Goal: Task Accomplishment & Management: Complete application form

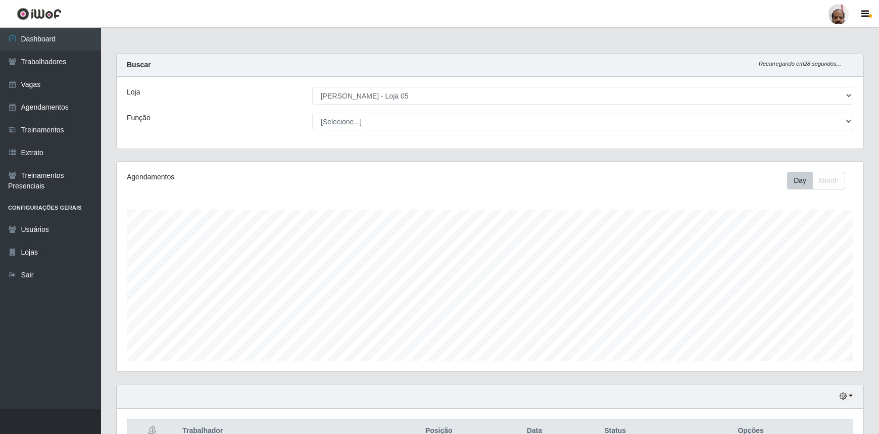
select select "252"
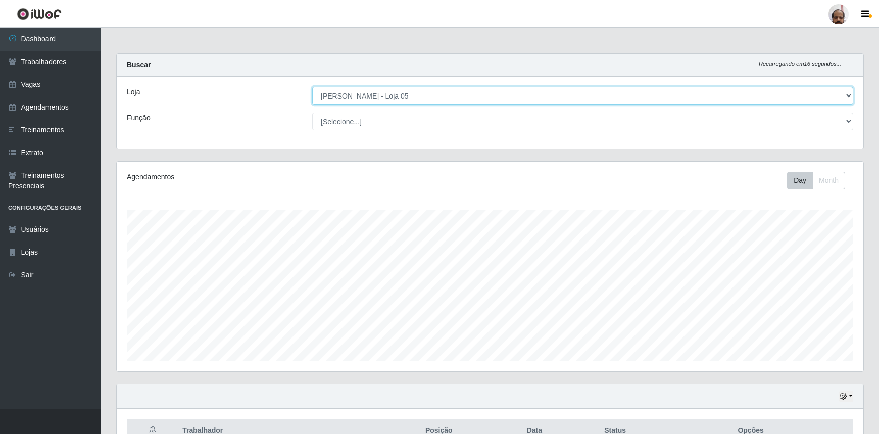
click at [849, 92] on select "[Selecione...] Mar Vermelho - Loja 05" at bounding box center [582, 96] width 541 height 18
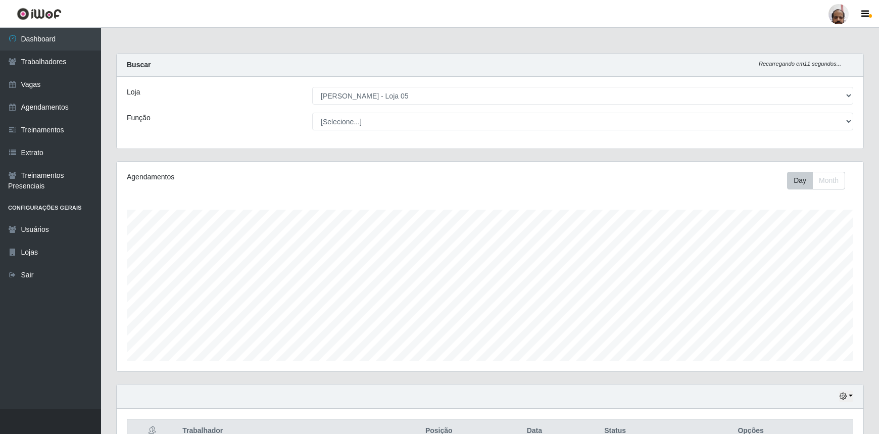
click at [265, 102] on div "Loja" at bounding box center [211, 96] width 185 height 18
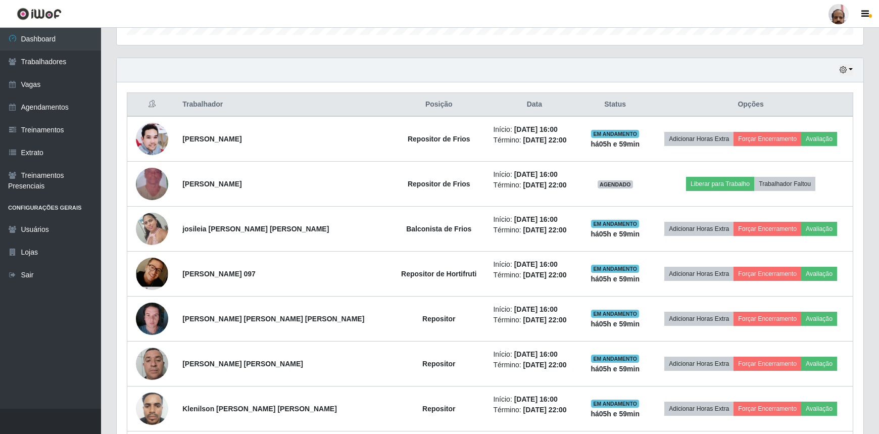
scroll to position [321, 0]
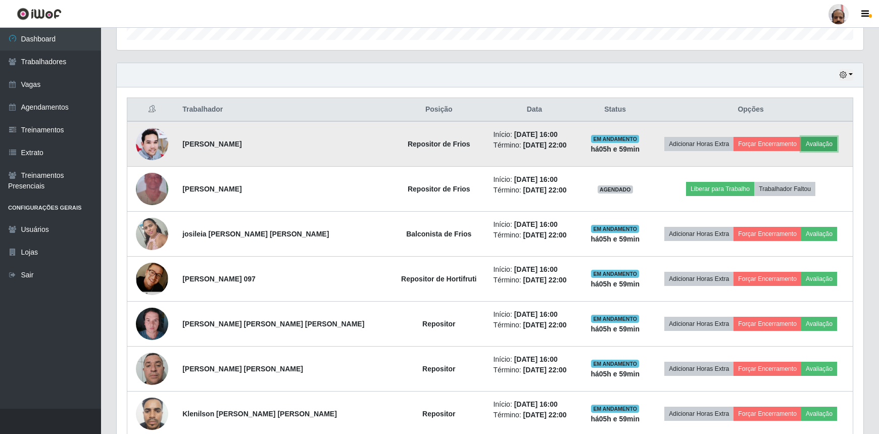
click at [819, 145] on button "Avaliação" at bounding box center [819, 144] width 36 height 14
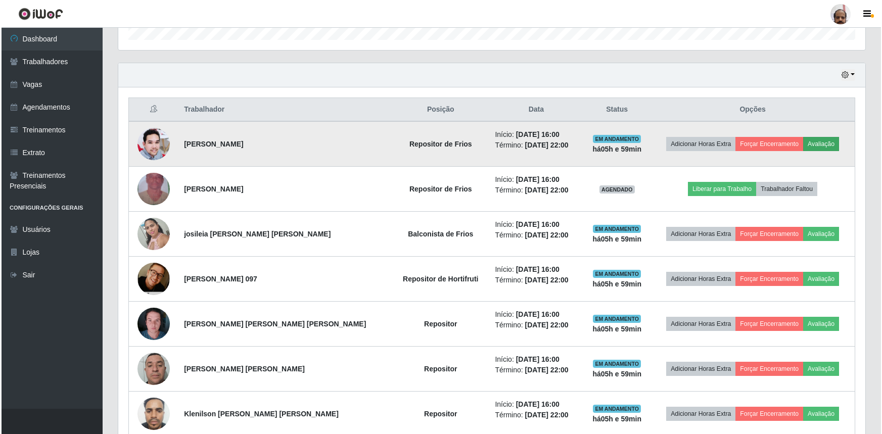
scroll to position [210, 742]
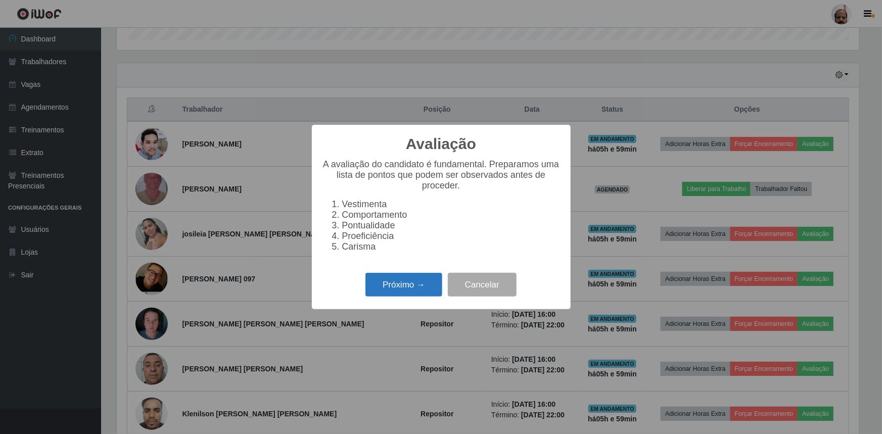
click at [404, 285] on button "Próximo →" at bounding box center [403, 285] width 77 height 24
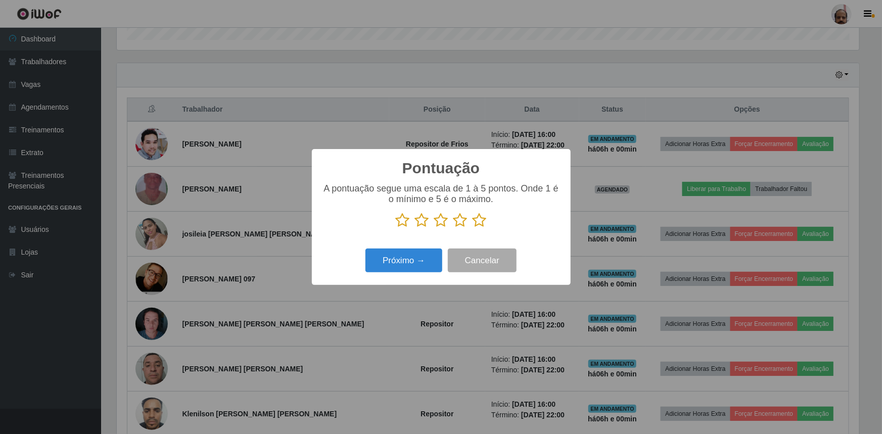
scroll to position [505024, 504491]
click at [480, 222] on icon at bounding box center [479, 220] width 14 height 15
click at [472, 228] on input "radio" at bounding box center [472, 228] width 0 height 0
click at [419, 262] on button "Próximo →" at bounding box center [403, 261] width 77 height 24
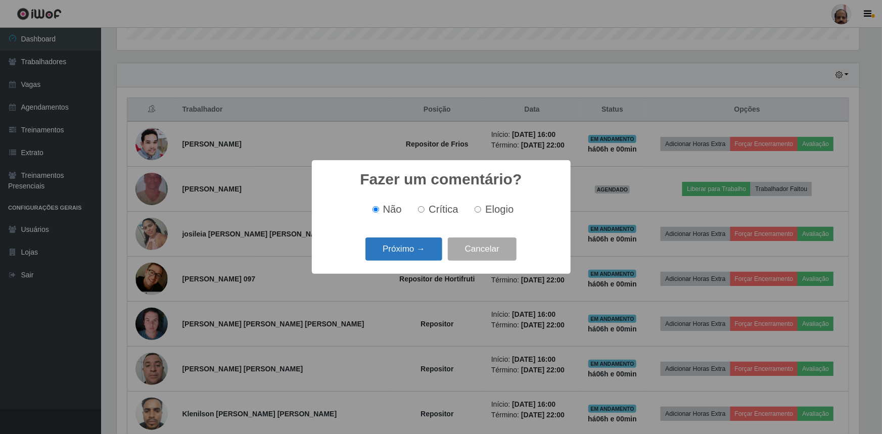
click at [431, 248] on button "Próximo →" at bounding box center [403, 249] width 77 height 24
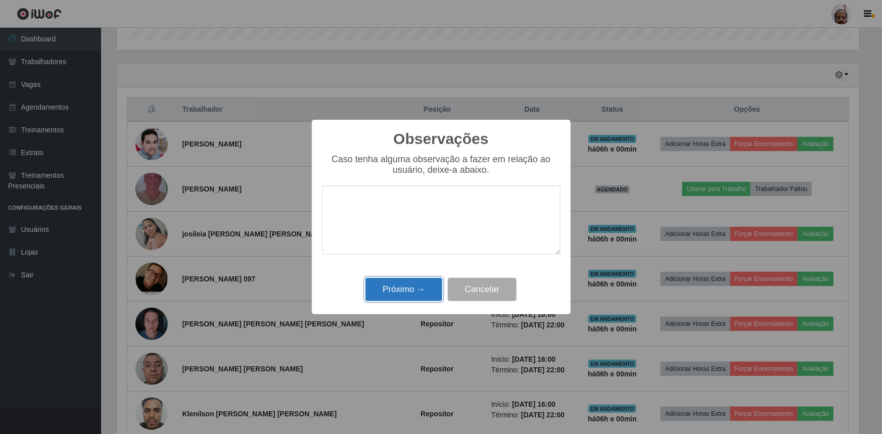
click at [420, 301] on button "Próximo →" at bounding box center [403, 290] width 77 height 24
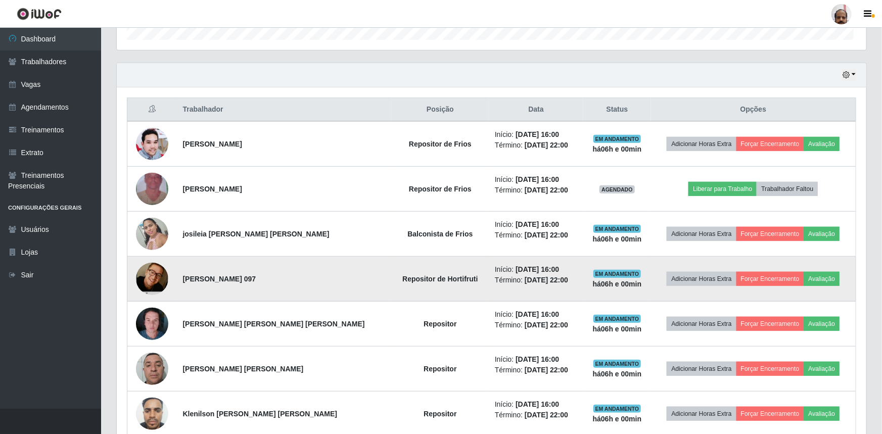
scroll to position [210, 747]
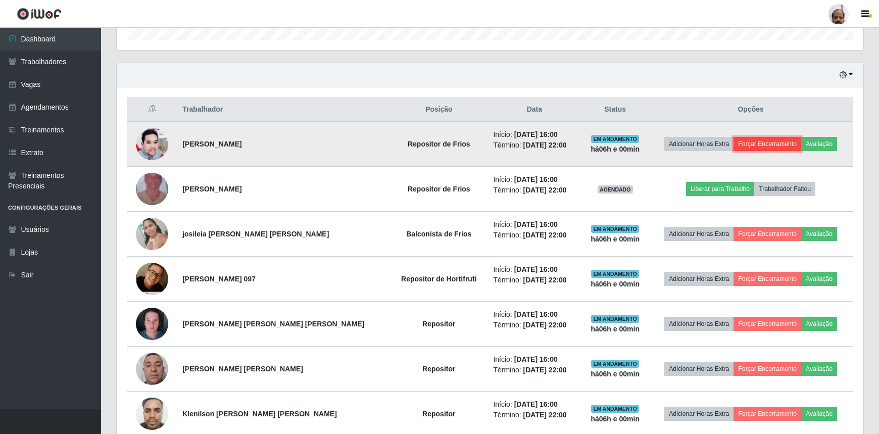
click at [771, 140] on button "Forçar Encerramento" at bounding box center [768, 144] width 68 height 14
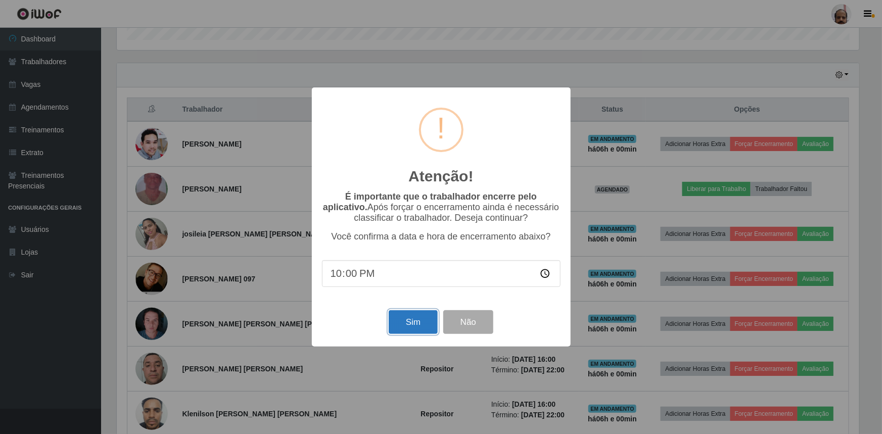
click at [414, 312] on button "Sim" at bounding box center [413, 322] width 49 height 24
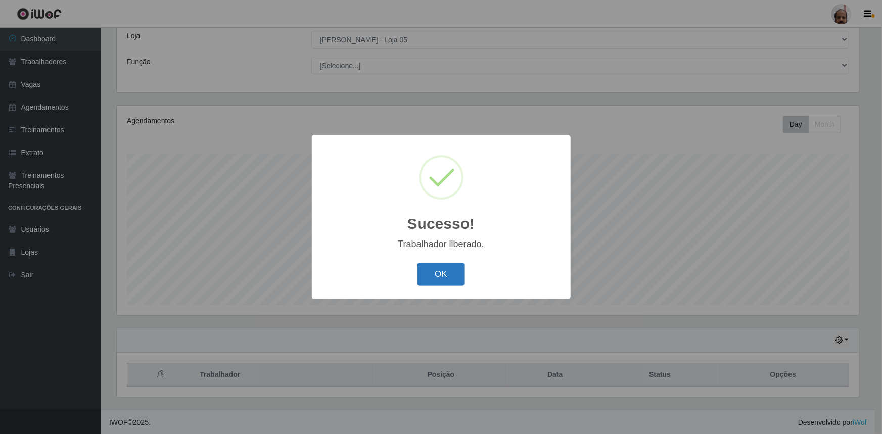
click at [424, 272] on button "OK" at bounding box center [440, 275] width 47 height 24
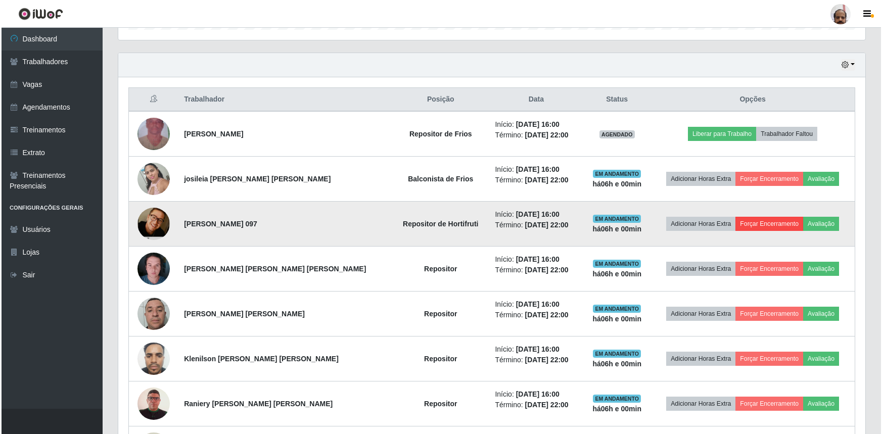
scroll to position [332, 0]
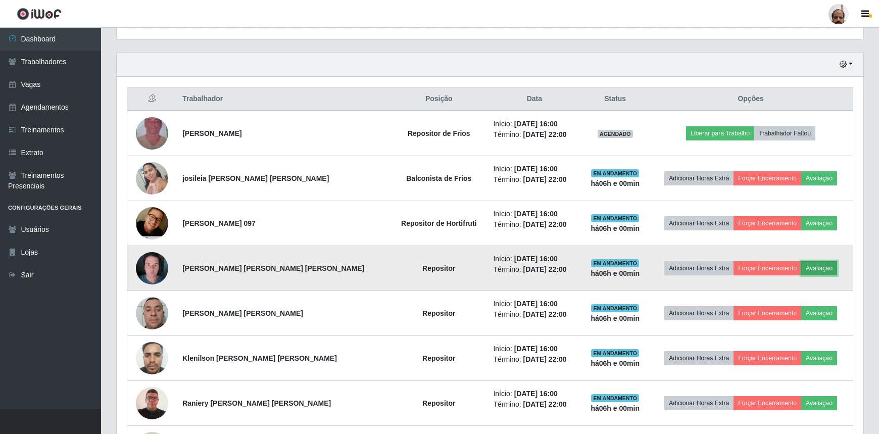
click at [809, 263] on button "Avaliação" at bounding box center [819, 268] width 36 height 14
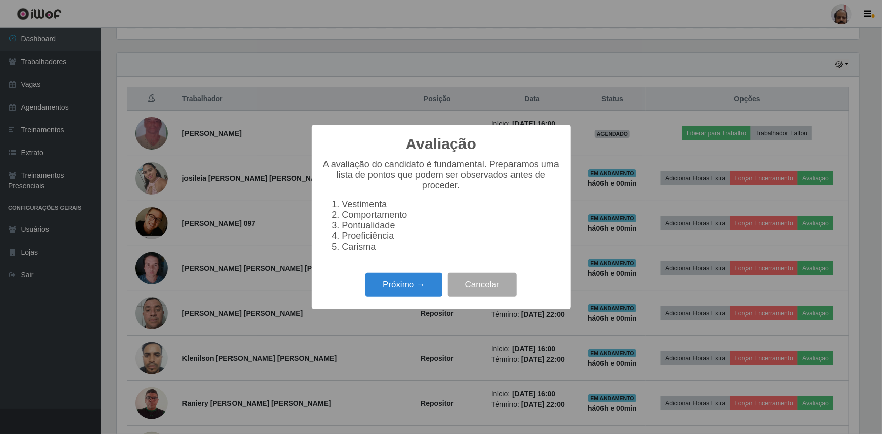
scroll to position [210, 742]
click at [409, 286] on button "Próximo →" at bounding box center [403, 285] width 77 height 24
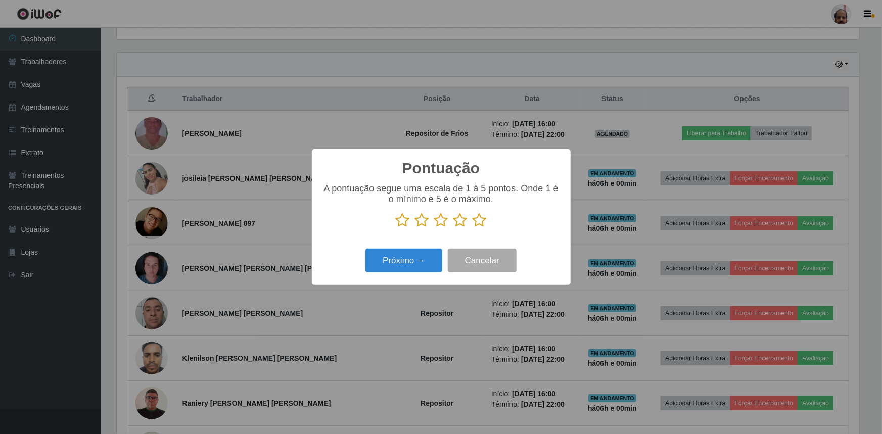
click at [479, 220] on icon at bounding box center [479, 220] width 14 height 15
click at [472, 228] on input "radio" at bounding box center [472, 228] width 0 height 0
click at [423, 260] on button "Próximo →" at bounding box center [403, 261] width 77 height 24
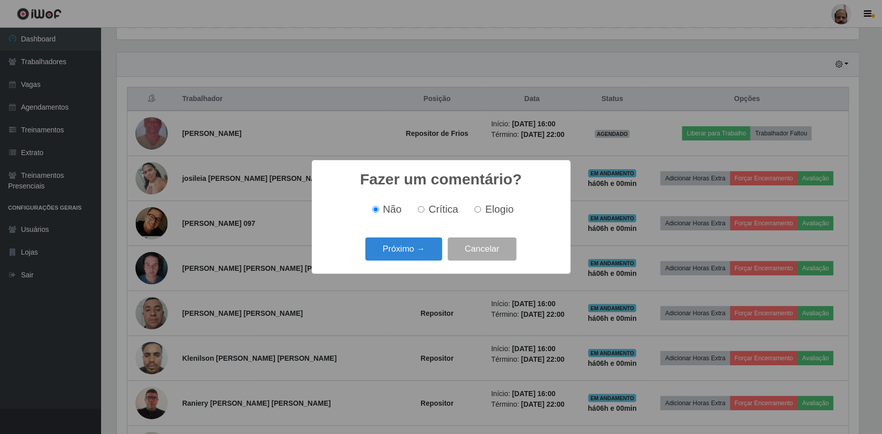
click at [423, 260] on button "Próximo →" at bounding box center [403, 249] width 77 height 24
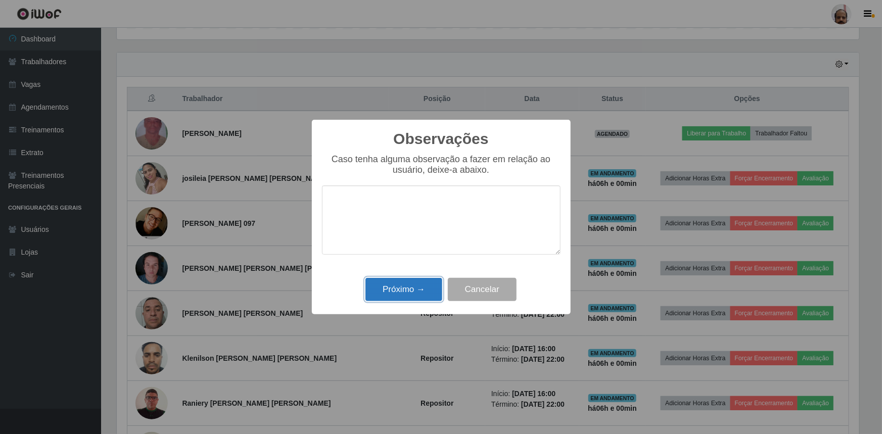
click at [418, 292] on button "Próximo →" at bounding box center [403, 290] width 77 height 24
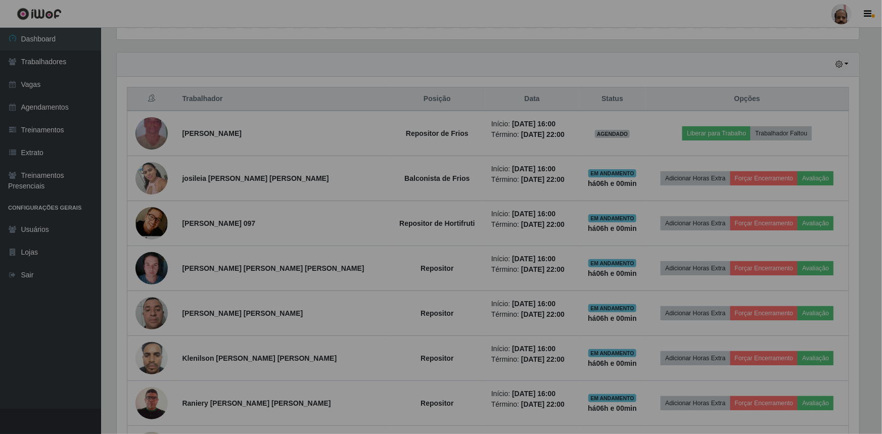
scroll to position [210, 747]
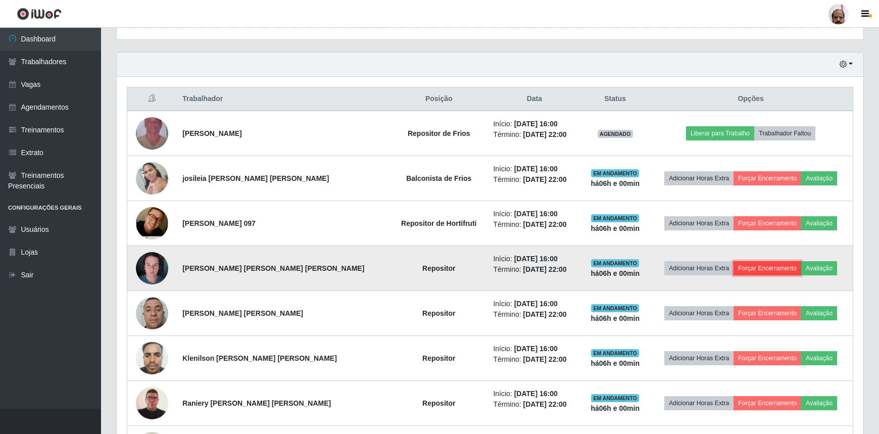
click at [752, 267] on button "Forçar Encerramento" at bounding box center [768, 268] width 68 height 14
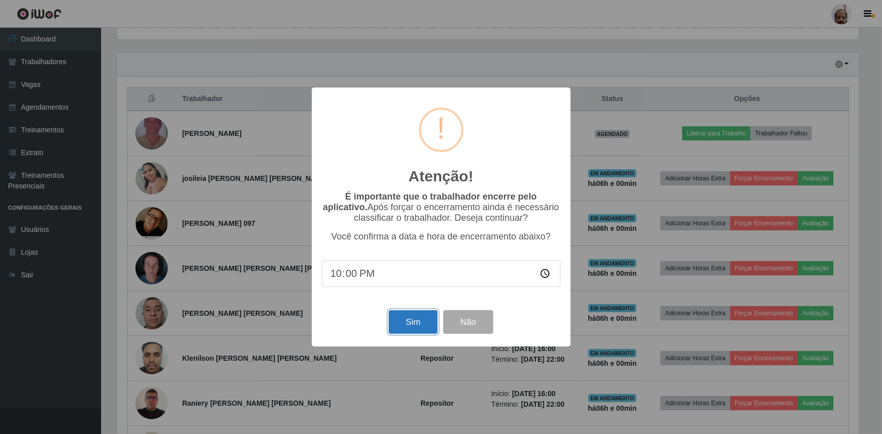
click at [413, 325] on button "Sim" at bounding box center [413, 322] width 49 height 24
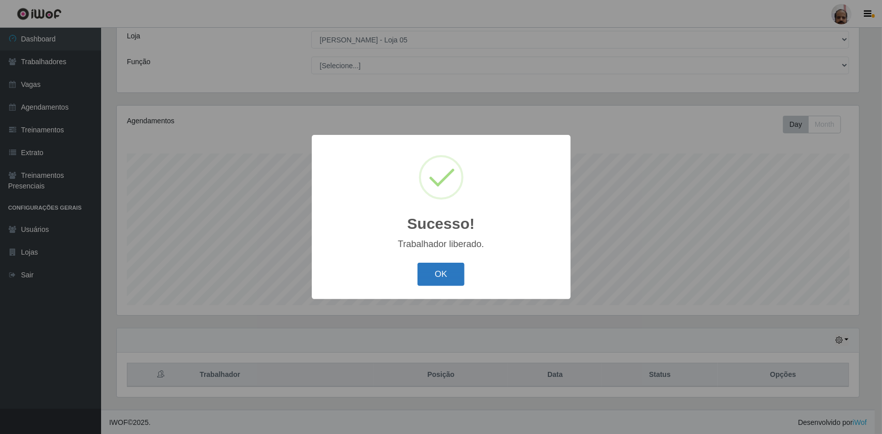
click at [431, 273] on button "OK" at bounding box center [440, 275] width 47 height 24
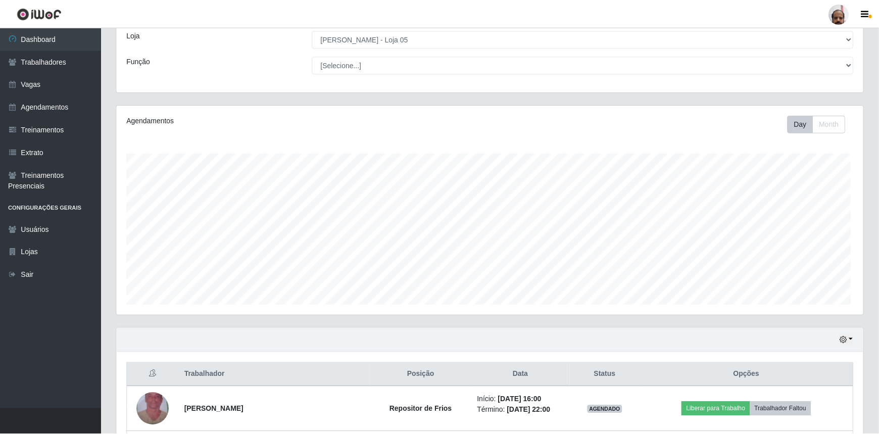
scroll to position [0, 0]
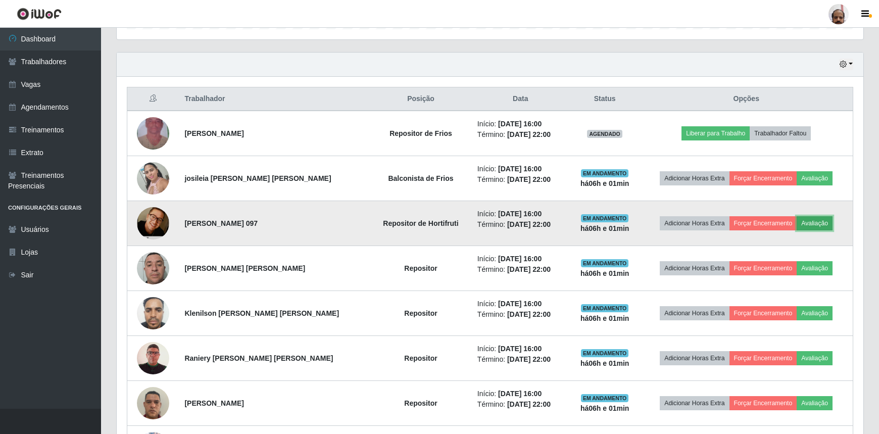
click at [809, 221] on button "Avaliação" at bounding box center [815, 223] width 36 height 14
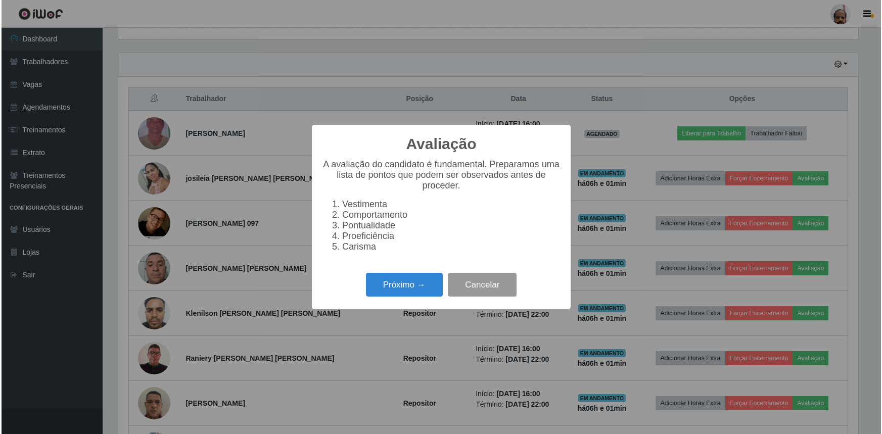
scroll to position [210, 742]
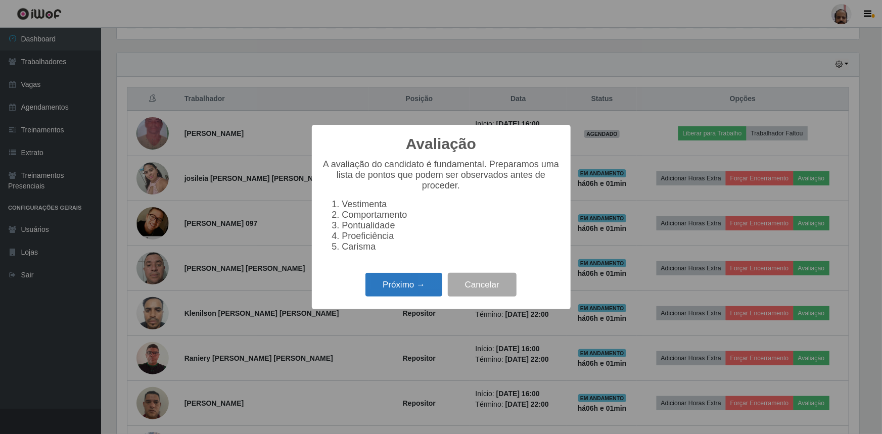
click at [411, 287] on button "Próximo →" at bounding box center [403, 285] width 77 height 24
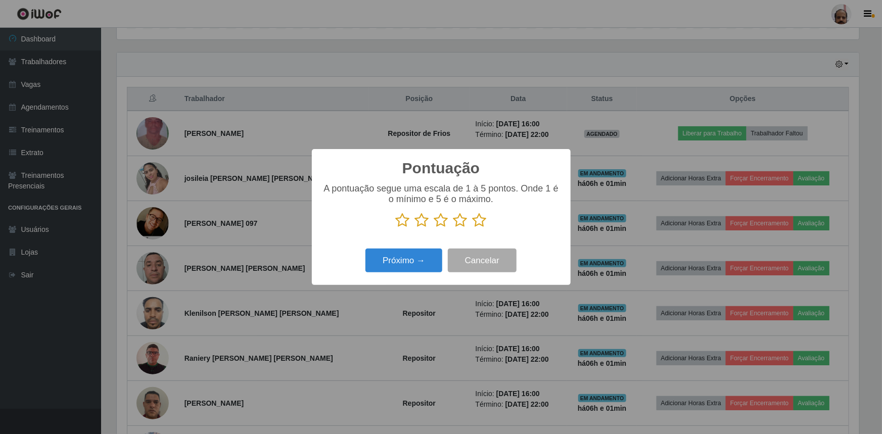
scroll to position [505024, 504491]
click at [479, 223] on icon at bounding box center [479, 220] width 14 height 15
click at [472, 228] on input "radio" at bounding box center [472, 228] width 0 height 0
click at [410, 271] on button "Próximo →" at bounding box center [403, 261] width 77 height 24
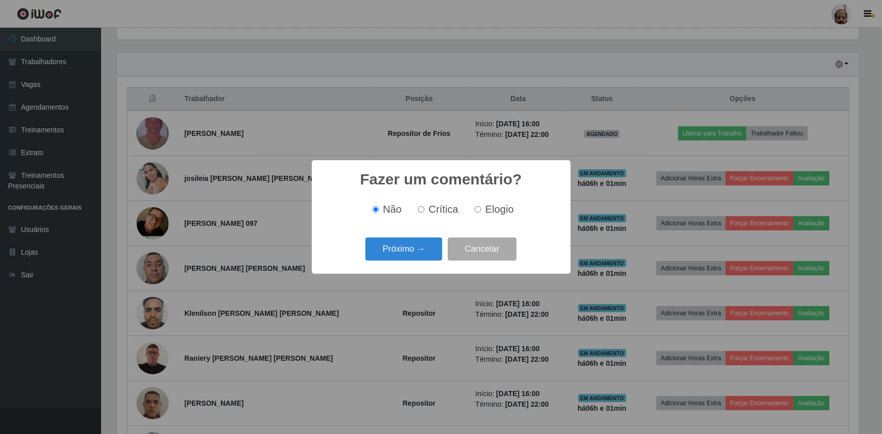
click at [414, 263] on div "Próximo → Cancelar" at bounding box center [441, 248] width 238 height 29
click at [414, 244] on button "Próximo →" at bounding box center [403, 249] width 77 height 24
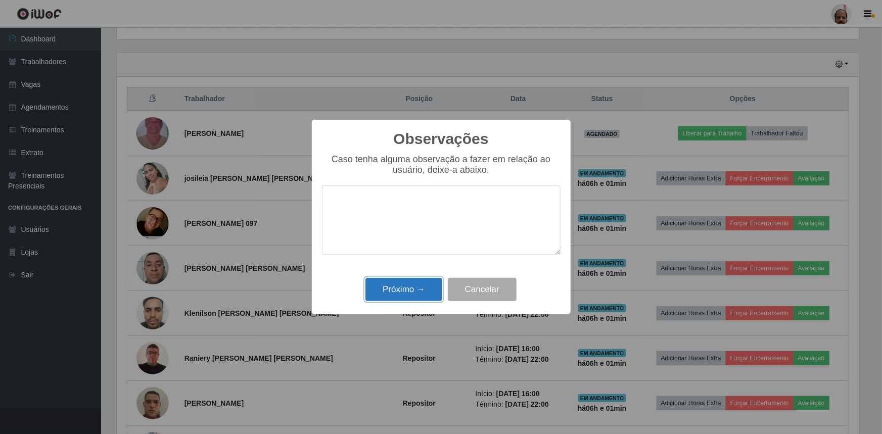
click at [417, 283] on button "Próximo →" at bounding box center [403, 290] width 77 height 24
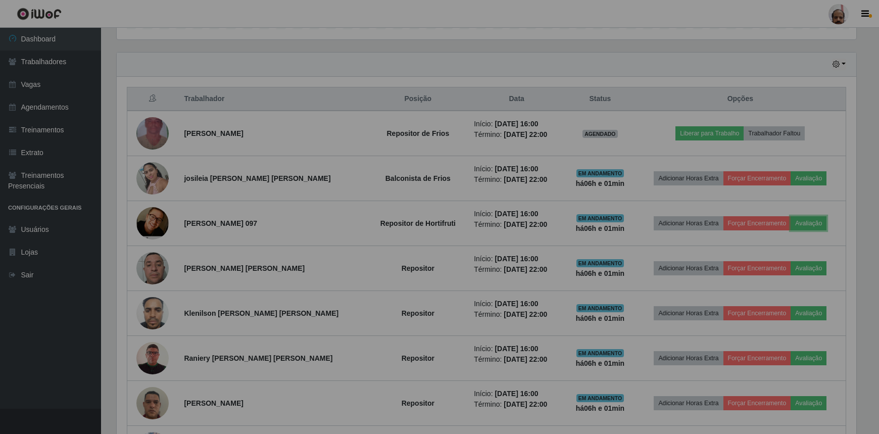
scroll to position [210, 747]
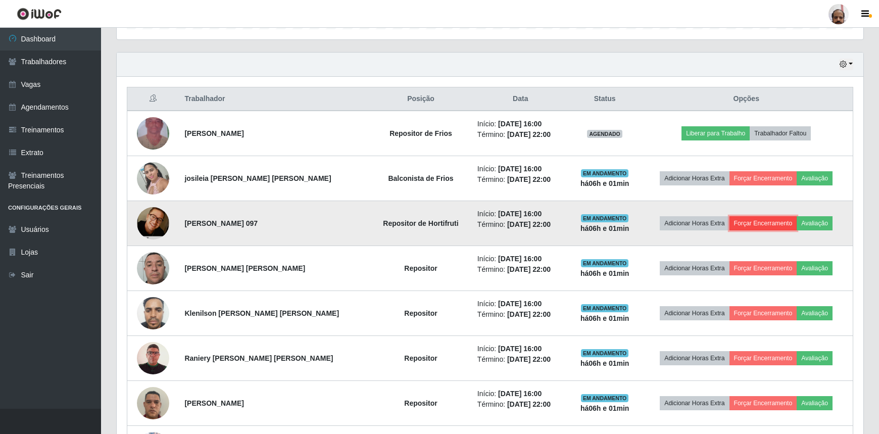
click at [766, 225] on button "Forçar Encerramento" at bounding box center [764, 223] width 68 height 14
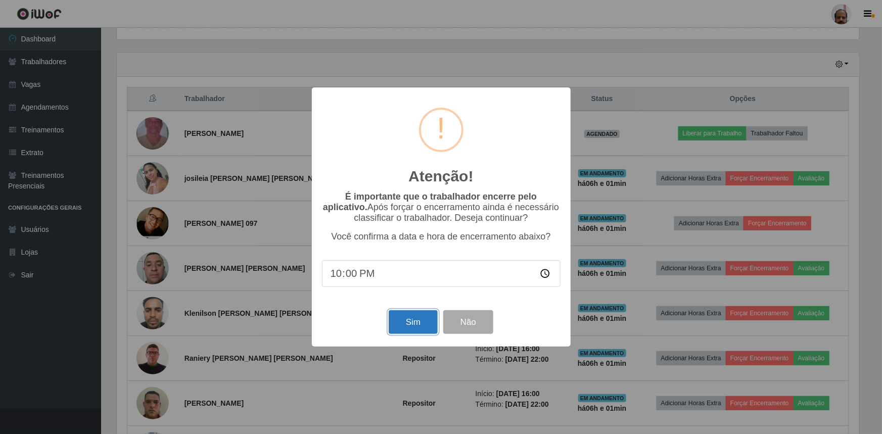
click at [427, 320] on button "Sim" at bounding box center [413, 322] width 49 height 24
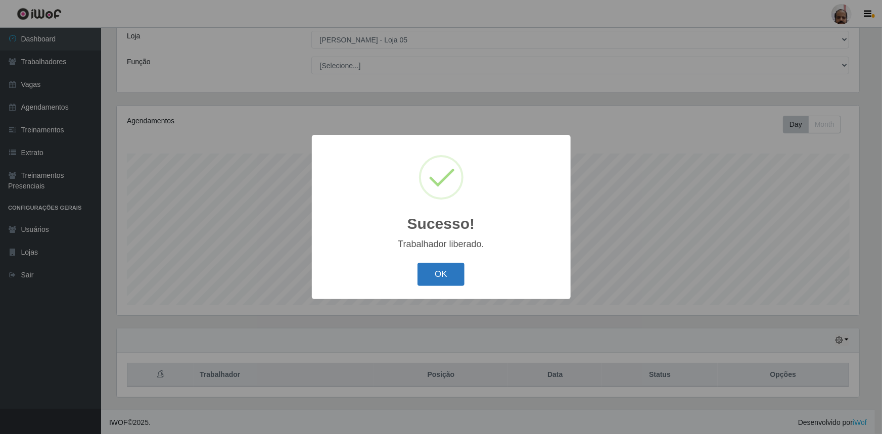
click at [435, 272] on button "OK" at bounding box center [440, 275] width 47 height 24
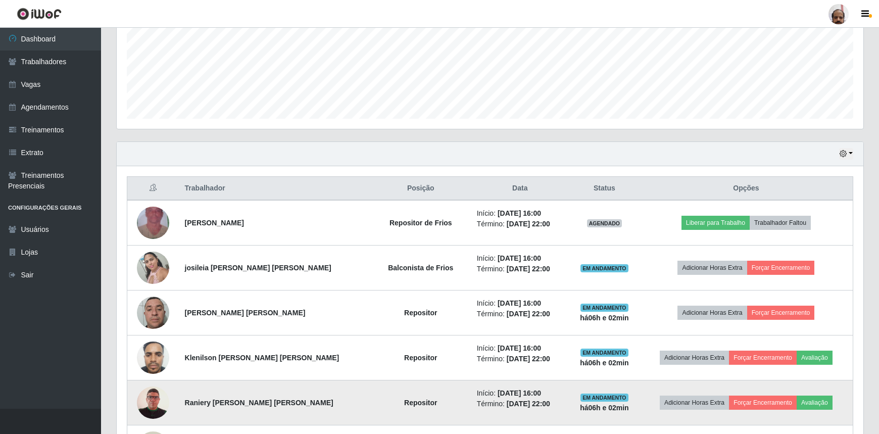
scroll to position [148, 0]
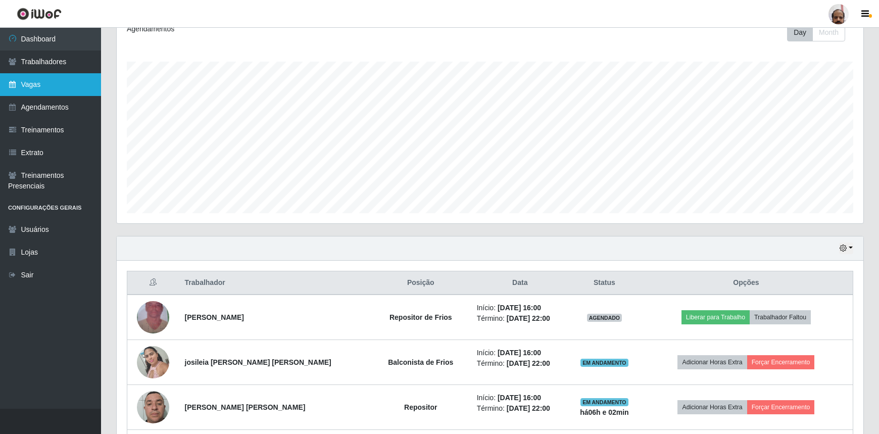
click at [78, 75] on link "Vagas" at bounding box center [50, 84] width 101 height 23
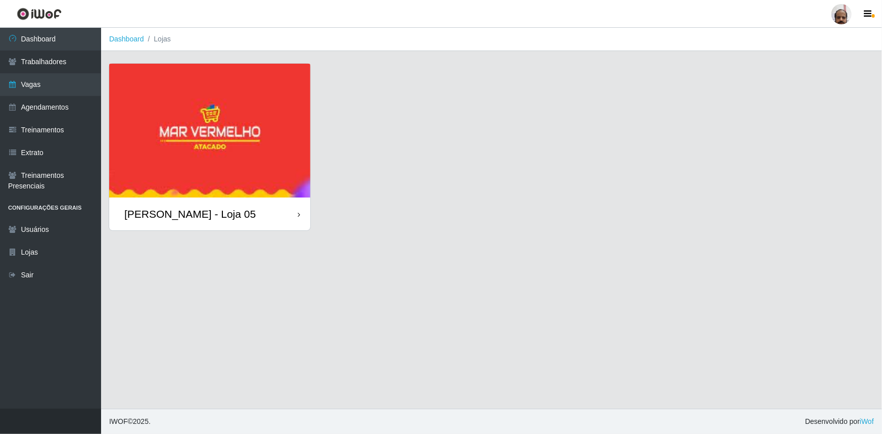
click at [209, 211] on div "[PERSON_NAME] - Loja 05" at bounding box center [189, 214] width 131 height 13
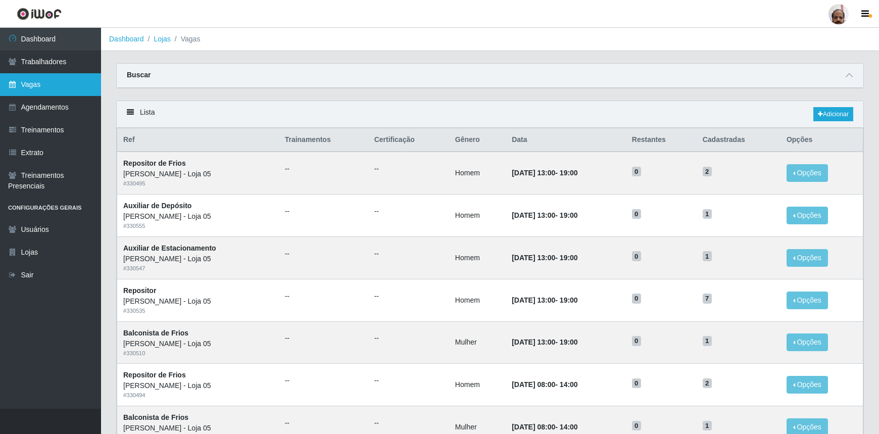
click at [56, 86] on link "Vagas" at bounding box center [50, 84] width 101 height 23
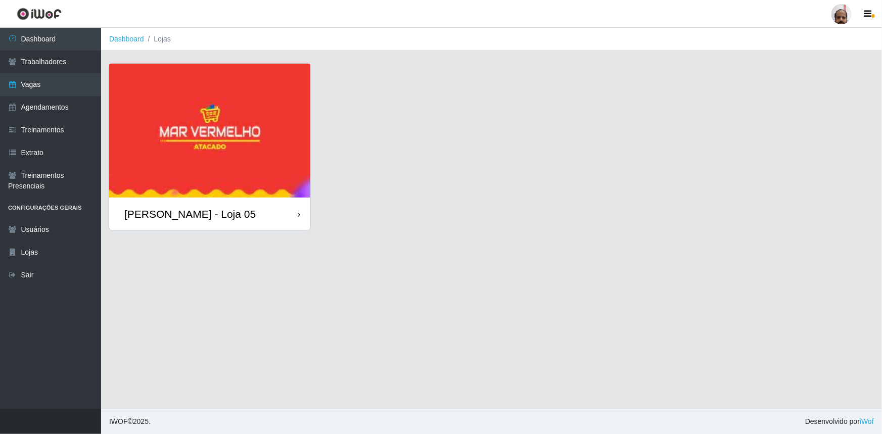
click at [218, 216] on div "[PERSON_NAME] - Loja 05" at bounding box center [189, 214] width 131 height 13
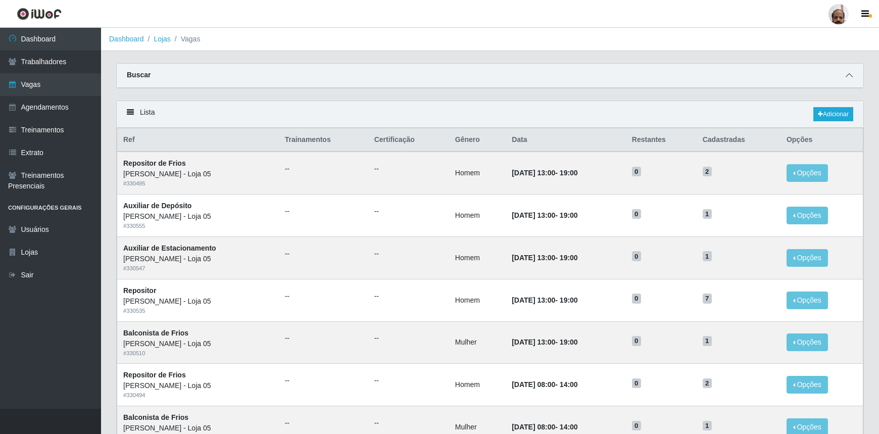
click at [850, 78] on icon at bounding box center [849, 75] width 7 height 7
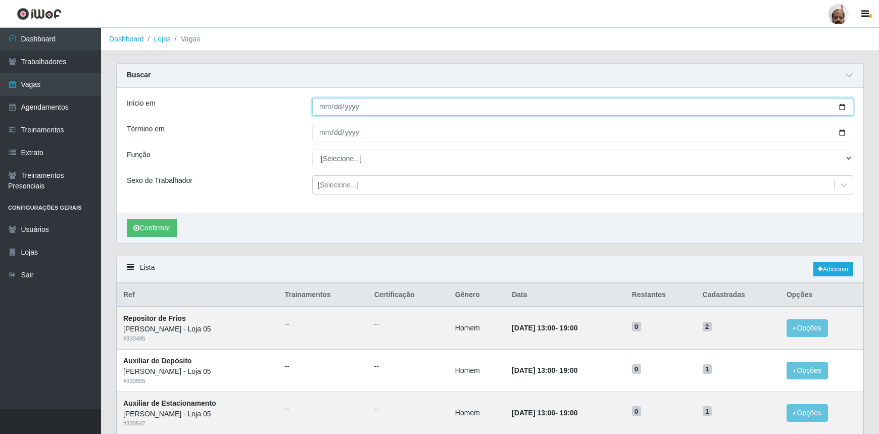
click at [841, 108] on input "Início em" at bounding box center [582, 107] width 541 height 18
type input "[DATE]"
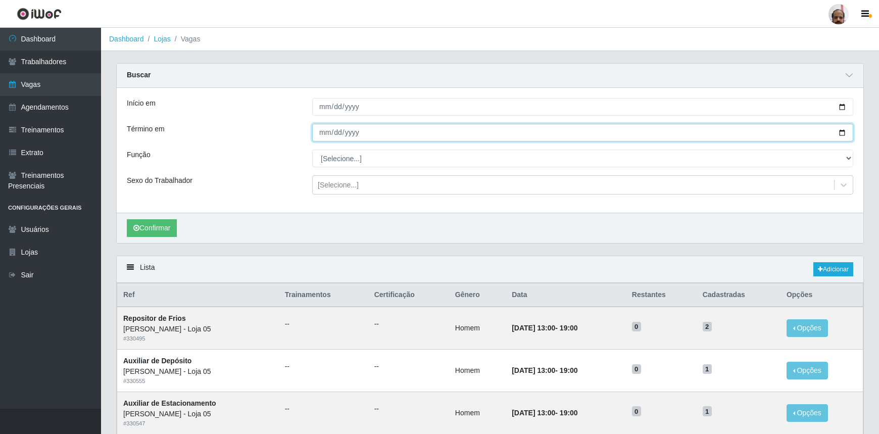
click at [840, 131] on input "Término em" at bounding box center [582, 133] width 541 height 18
type input "[DATE]"
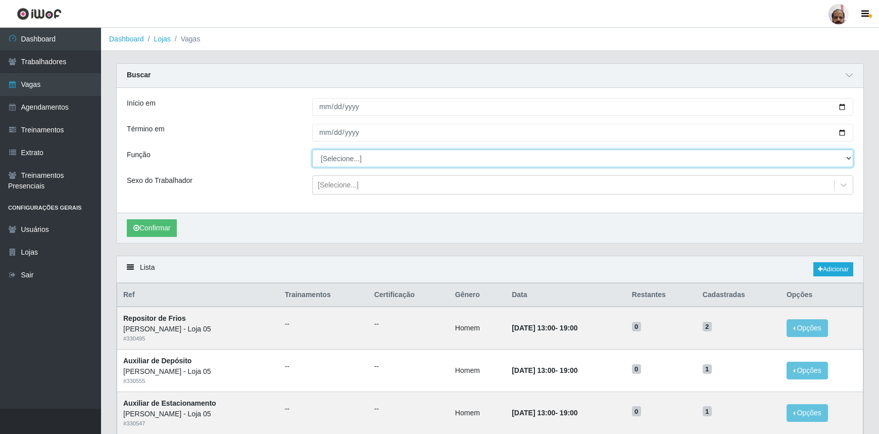
click at [330, 158] on select "[Selecione...] ASG ASG + ASG ++ Auxiliar de Depósito Auxiliar de Depósito + Aux…" at bounding box center [582, 159] width 541 height 18
select select "112"
click at [312, 150] on select "[Selecione...] ASG ASG + ASG ++ Auxiliar de Depósito Auxiliar de Depósito + Aux…" at bounding box center [582, 159] width 541 height 18
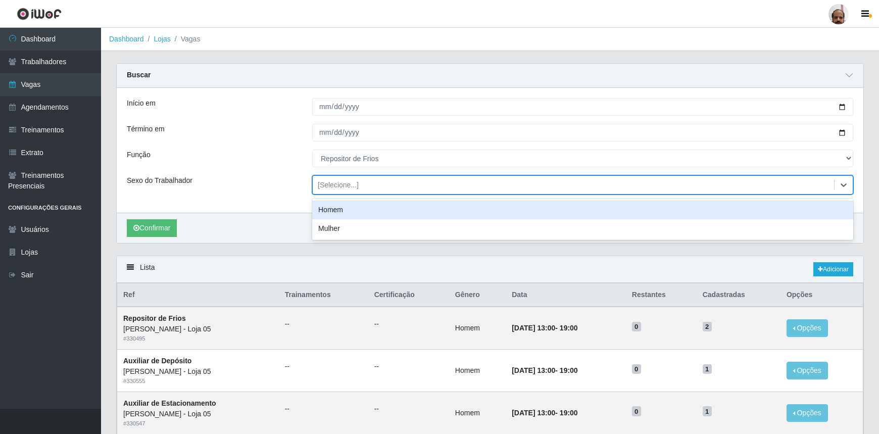
click at [342, 188] on div "[Selecione...]" at bounding box center [338, 185] width 41 height 11
click at [339, 205] on div "Homem" at bounding box center [582, 210] width 541 height 19
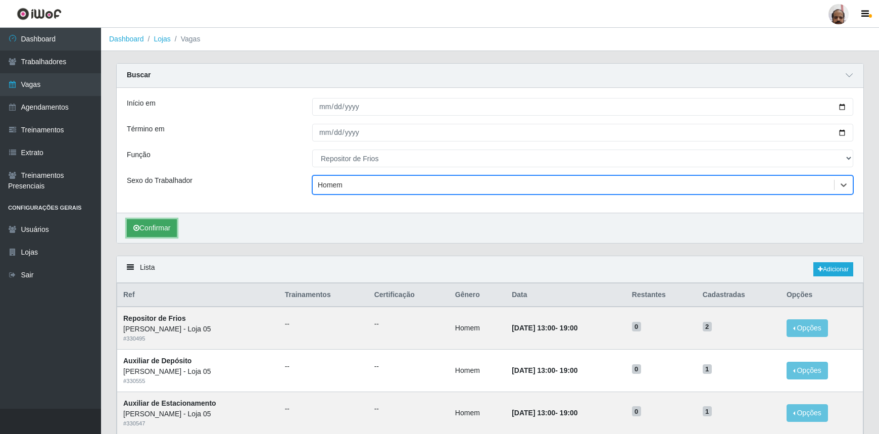
click at [169, 227] on button "Confirmar" at bounding box center [152, 228] width 50 height 18
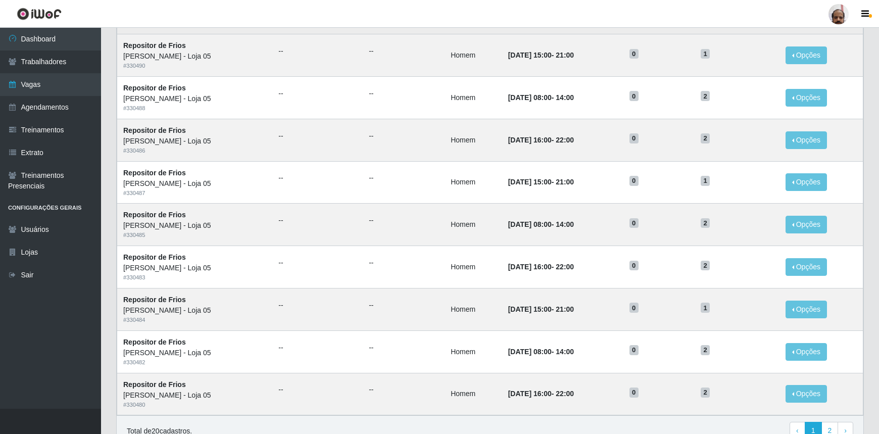
scroll to position [530, 0]
